Goal: Check status: Check status

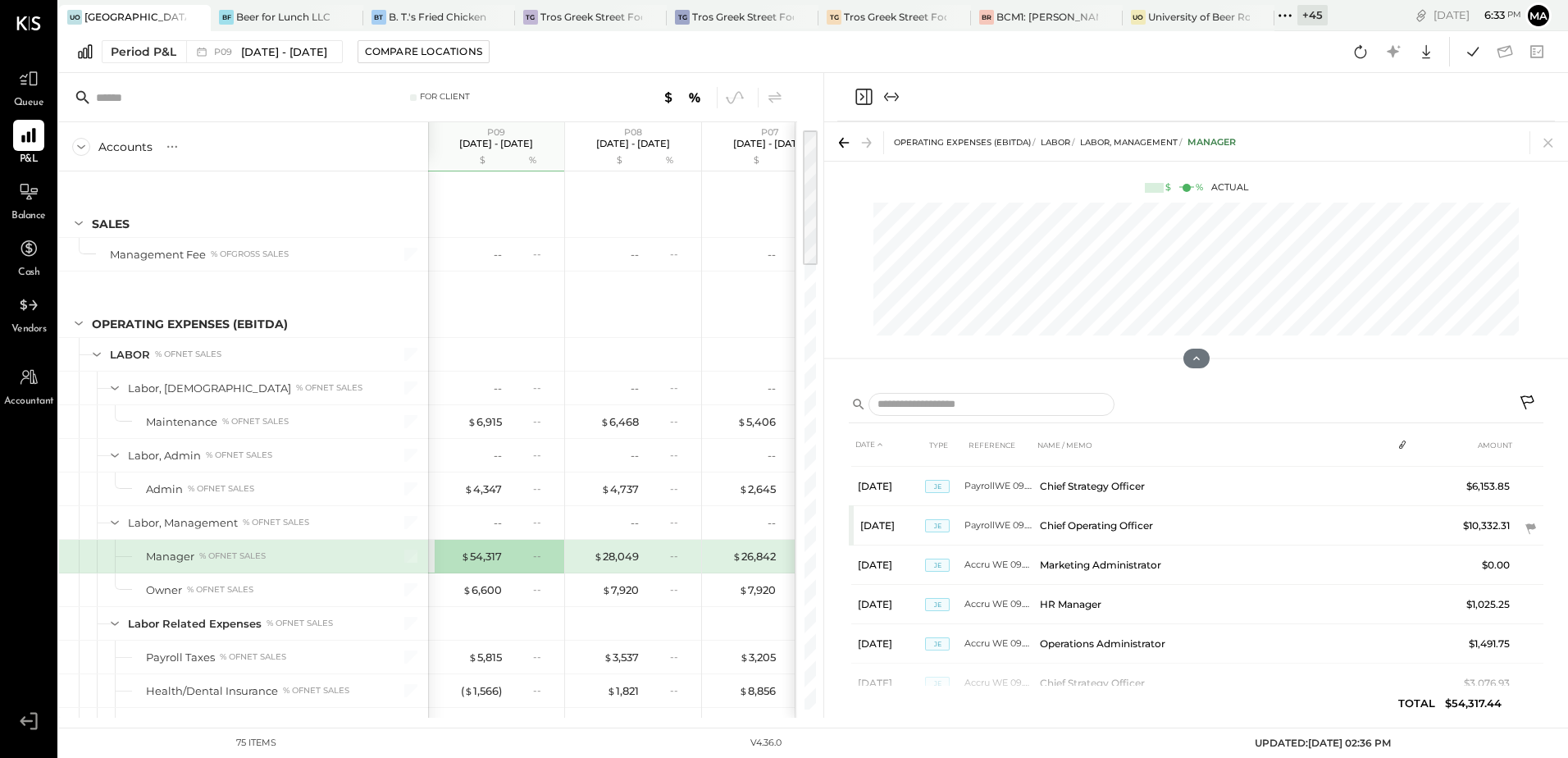
scroll to position [735, 0]
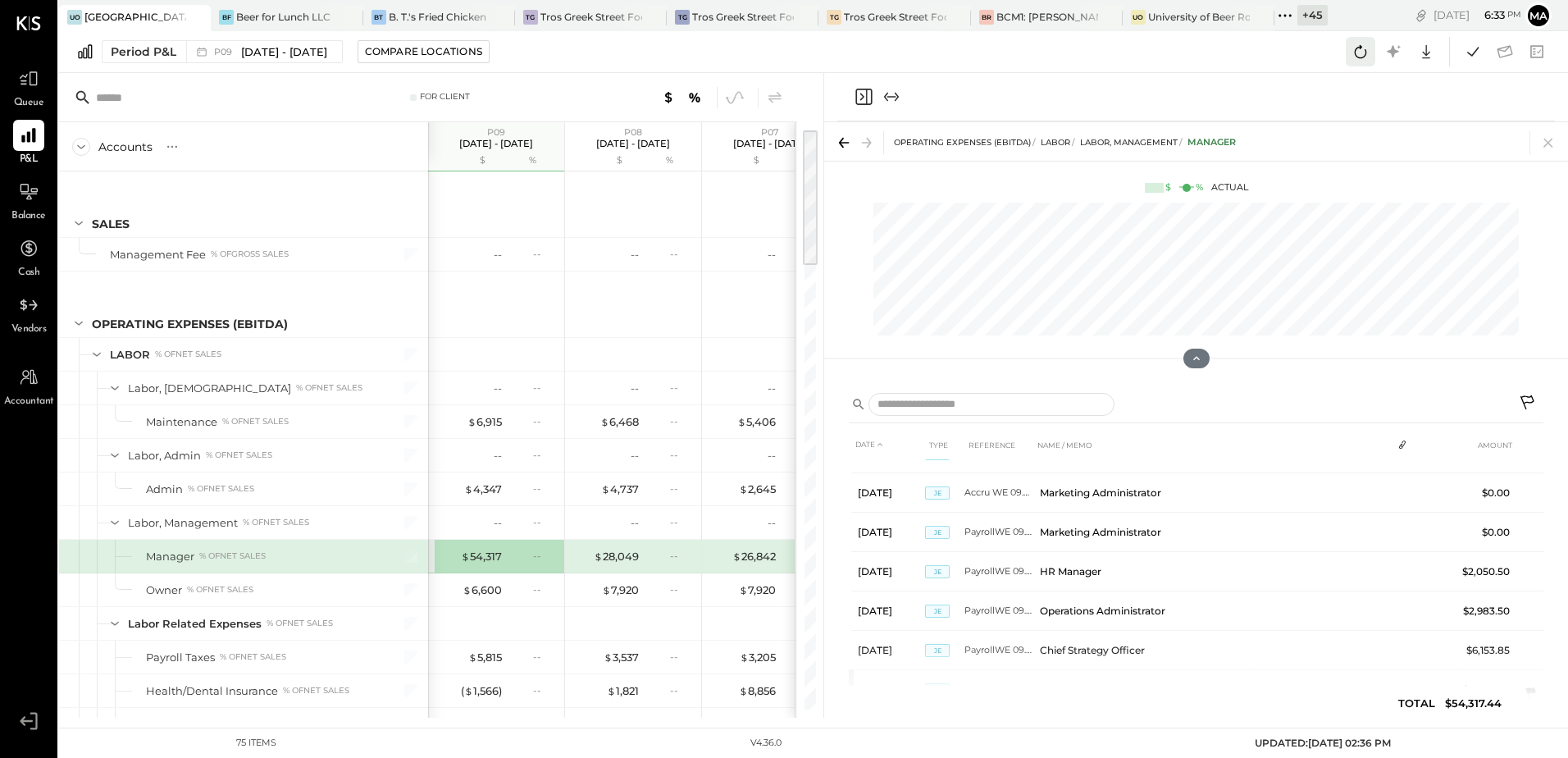
click at [1352, 51] on icon at bounding box center [1360, 51] width 21 height 21
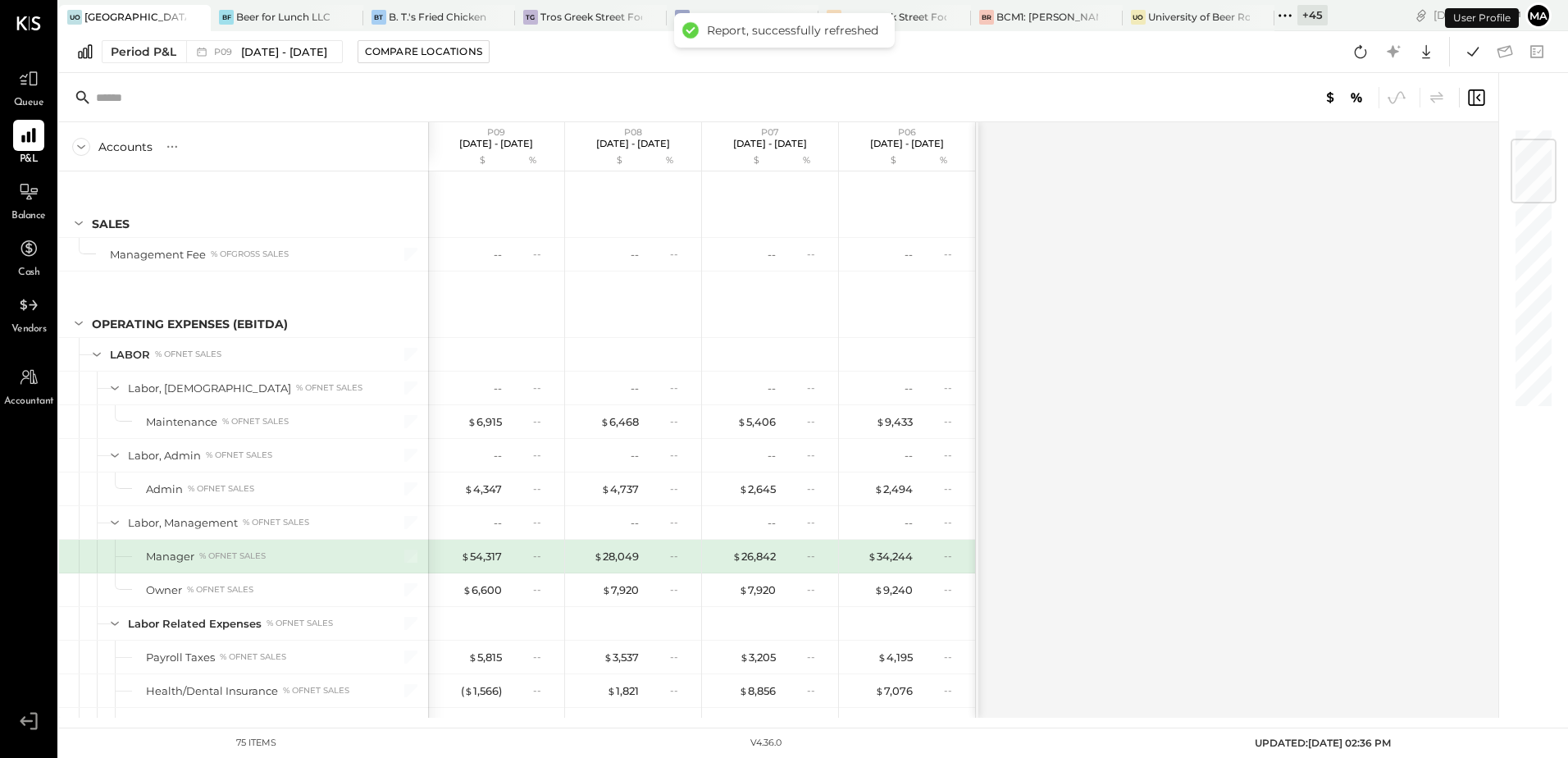
scroll to position [95, 0]
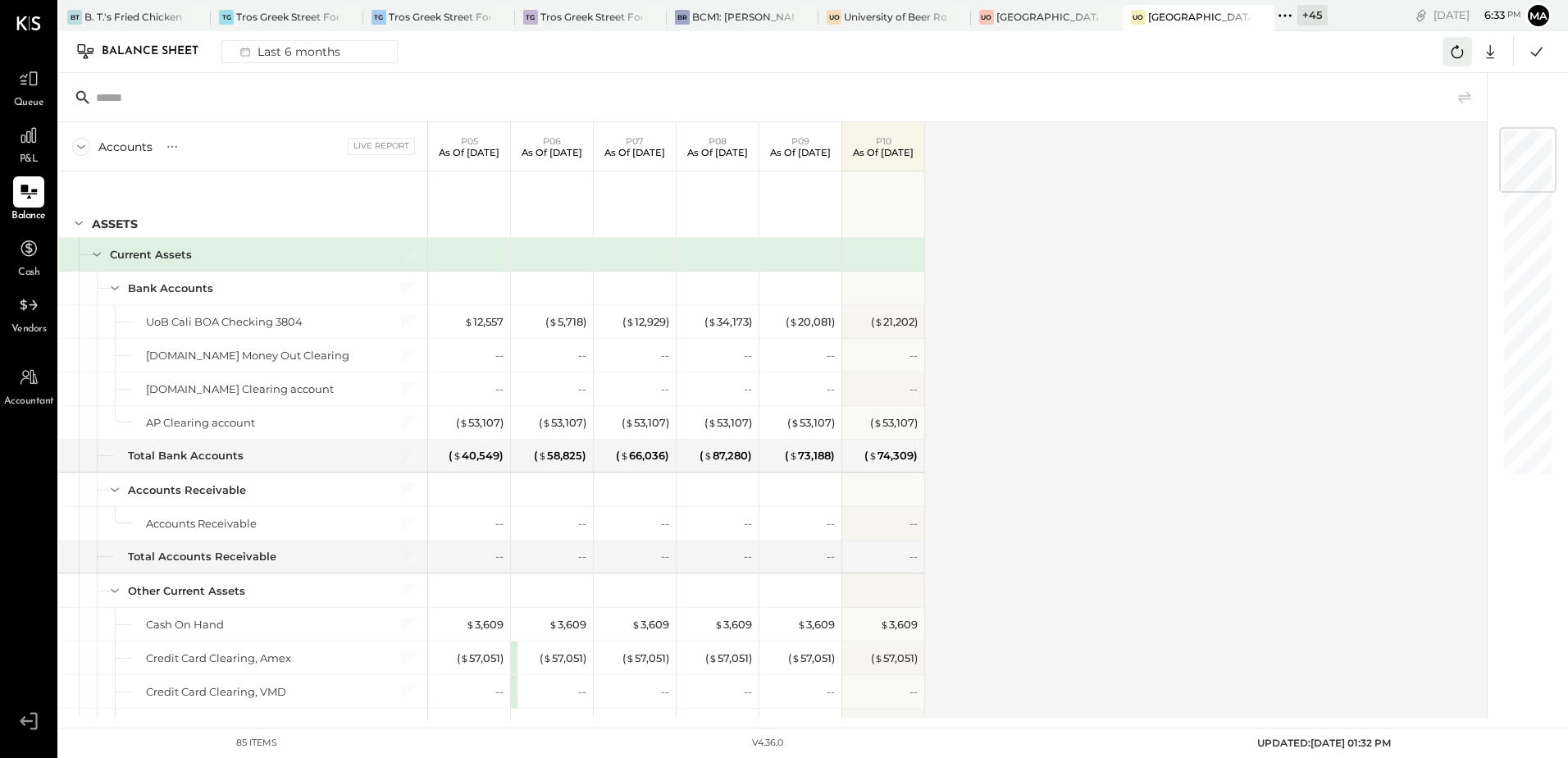
click at [1450, 52] on icon at bounding box center [1456, 51] width 21 height 21
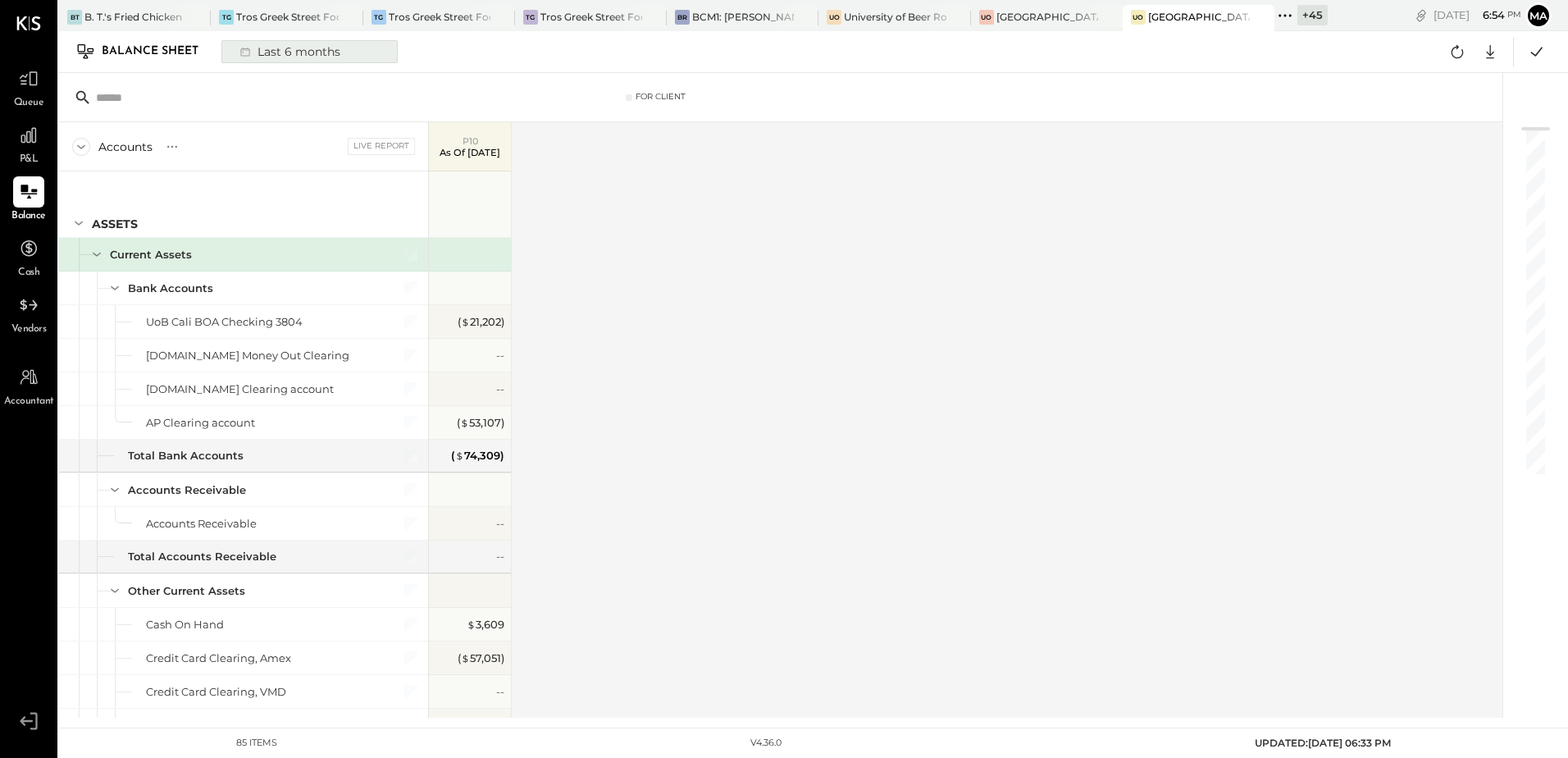
click at [273, 55] on div "Last 6 months" at bounding box center [288, 51] width 117 height 21
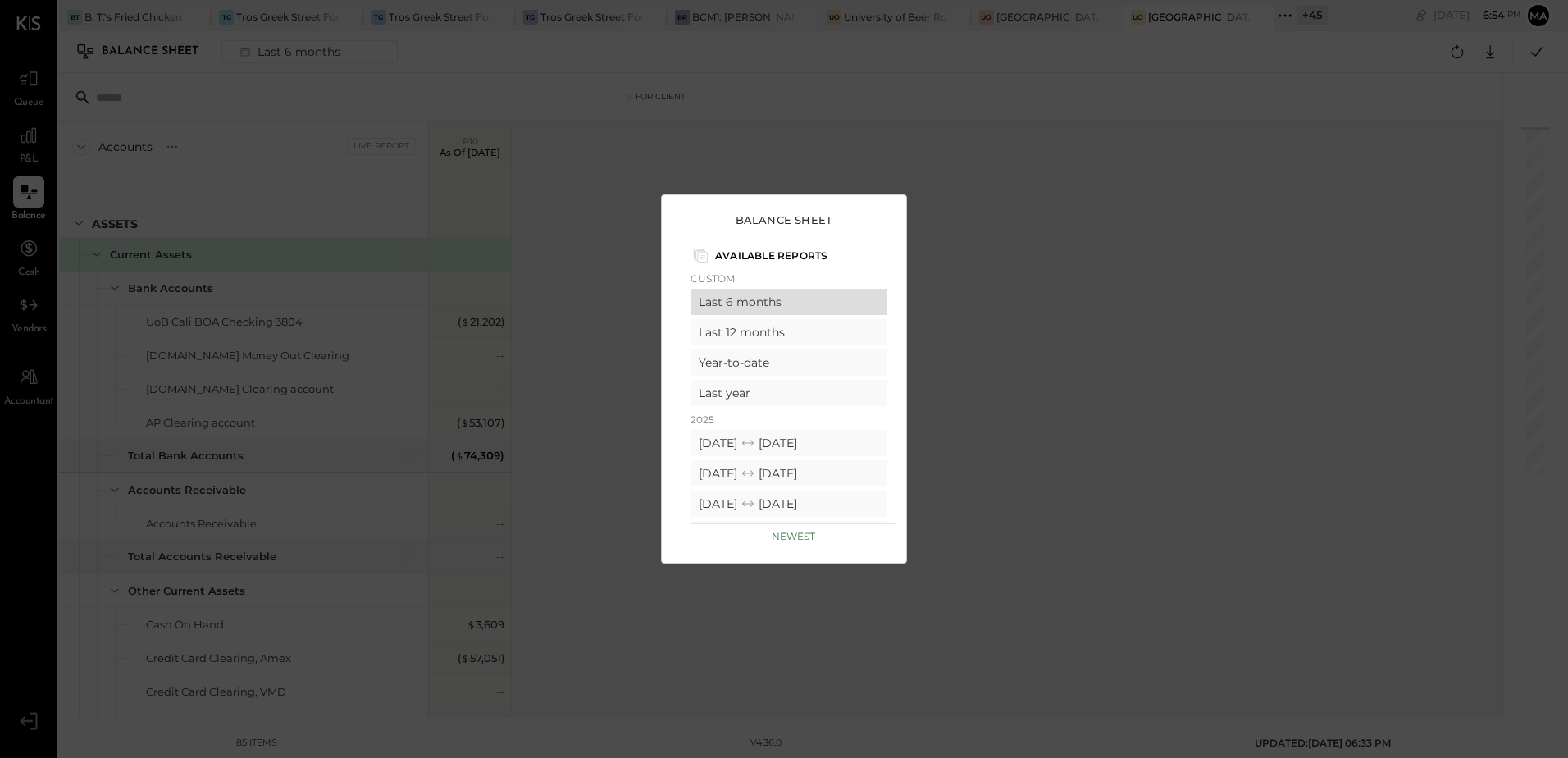
click at [753, 303] on div "Last 6 months" at bounding box center [789, 302] width 197 height 26
